Goal: Transaction & Acquisition: Purchase product/service

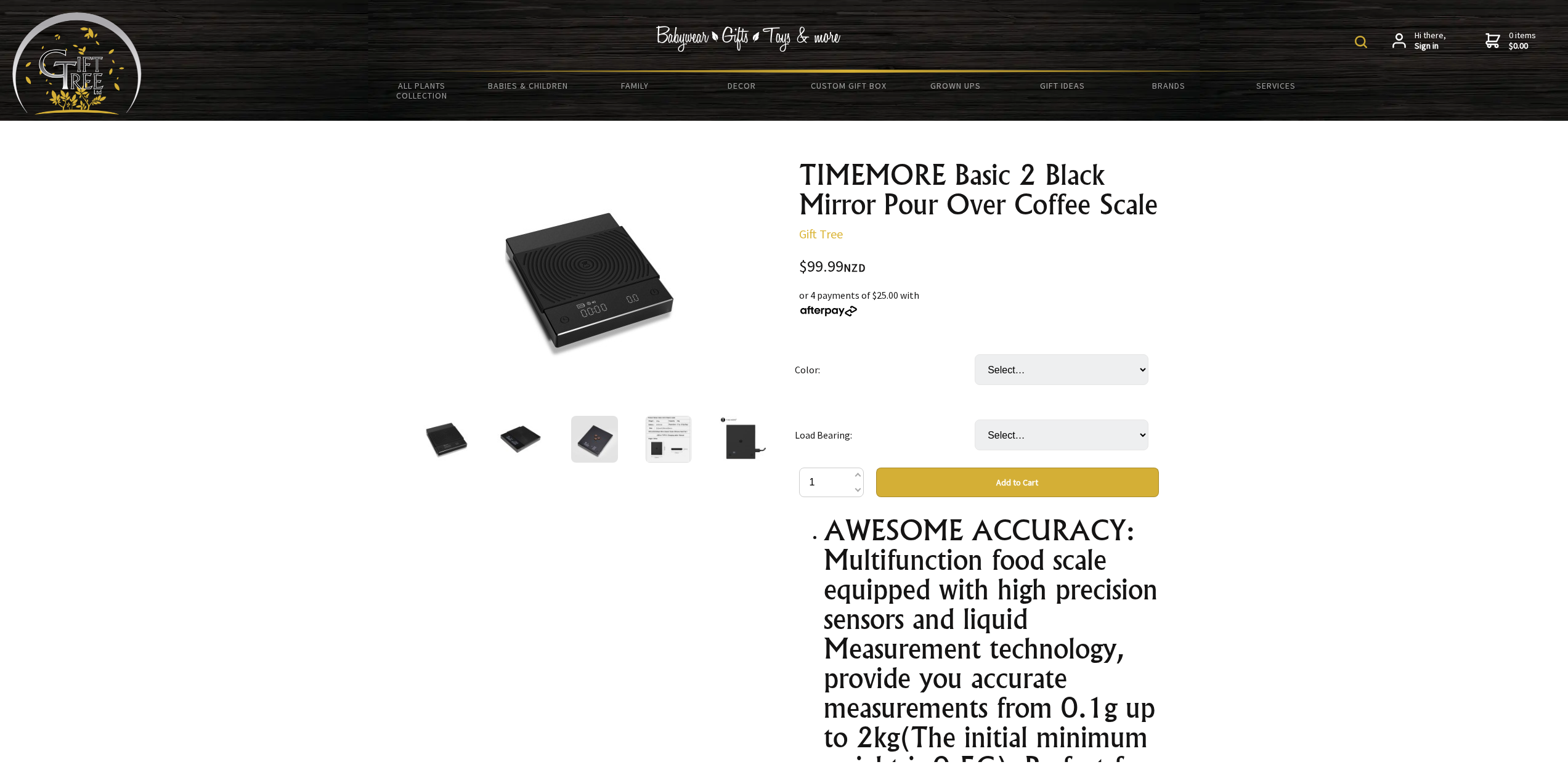
click at [1371, 43] on form at bounding box center [1364, 41] width 18 height 22
click at [1367, 43] on img at bounding box center [1360, 41] width 12 height 12
type input "timemore"
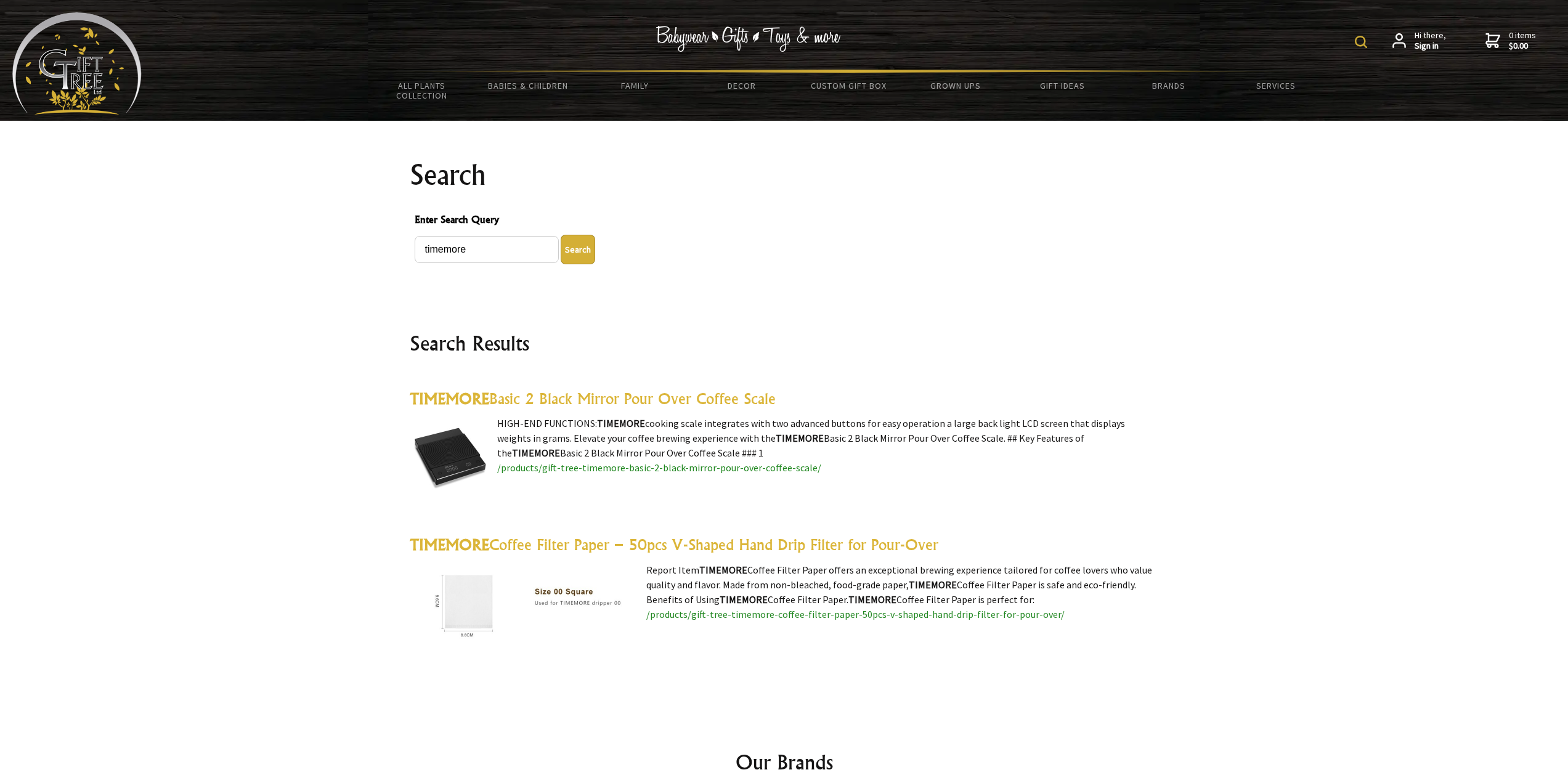
click at [549, 399] on link "TIMEMORE Basic 2 Black Mirror Pour Over Coffee Scale" at bounding box center [592, 399] width 366 height 18
